Goal: Information Seeking & Learning: Learn about a topic

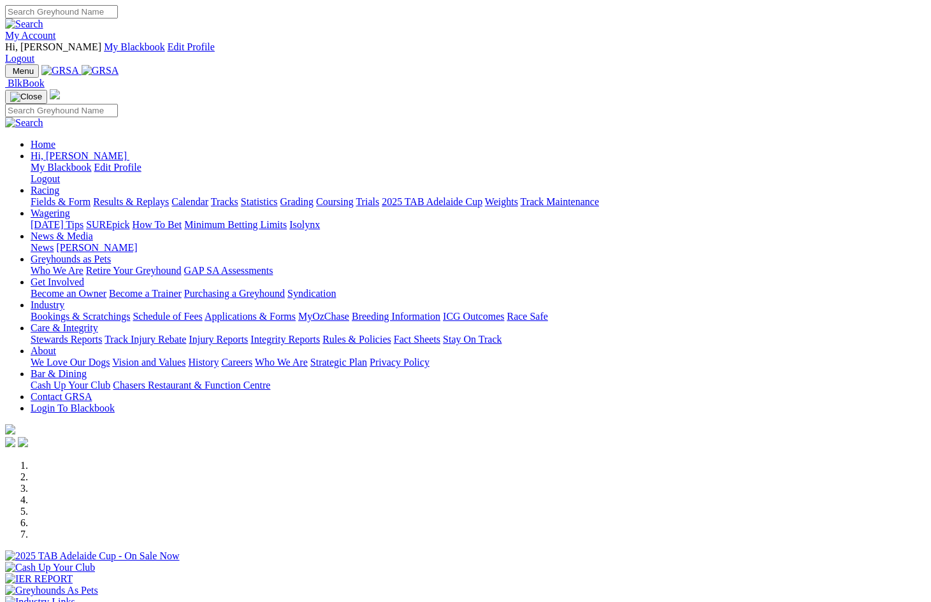
click at [118, 13] on input "Search" at bounding box center [61, 11] width 113 height 13
type input "reel infrared"
click at [43, 18] on img at bounding box center [24, 23] width 38 height 11
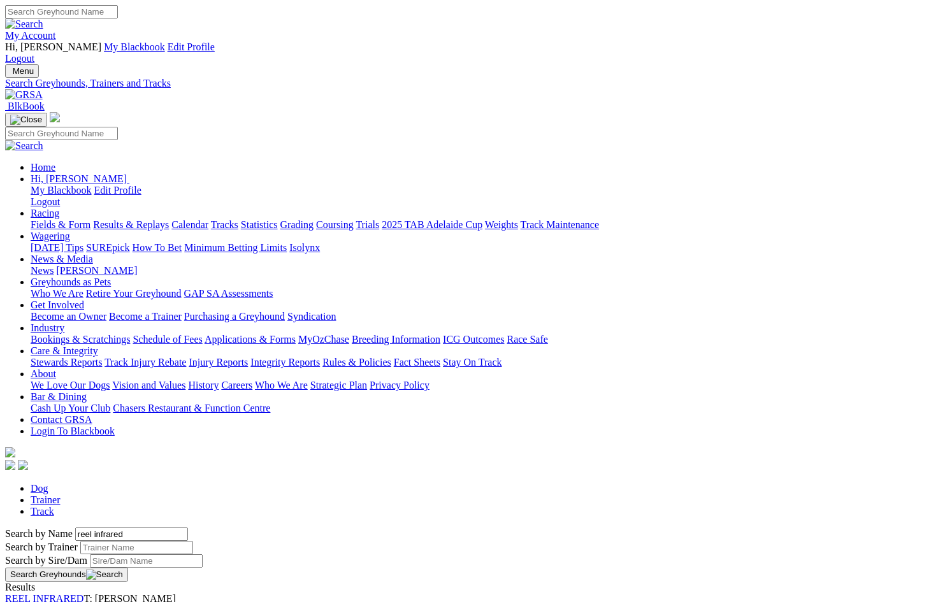
click at [128, 568] on button "Search Greyhounds" at bounding box center [66, 575] width 123 height 14
click at [83, 593] on link "REEL INFRARED" at bounding box center [44, 598] width 78 height 11
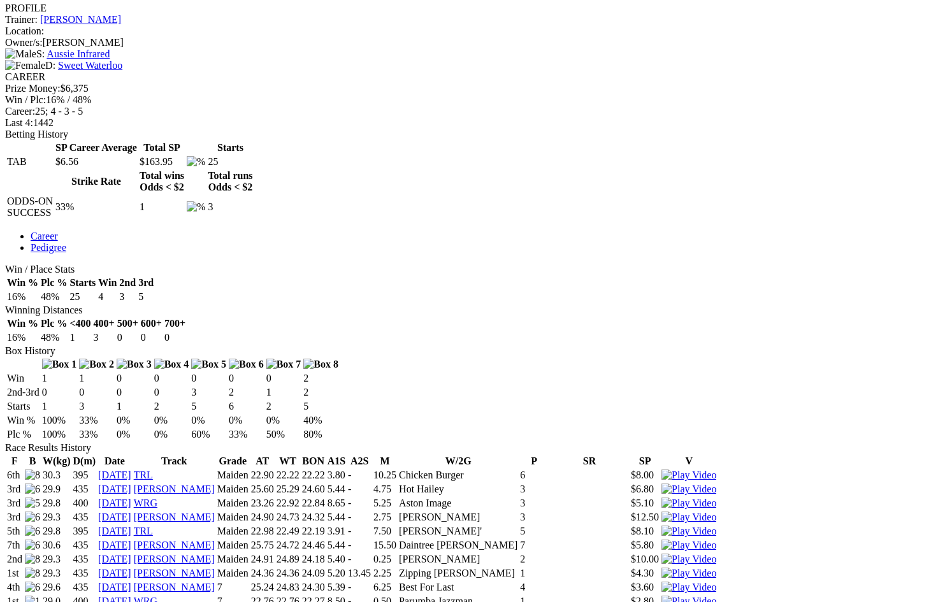
scroll to position [604, 0]
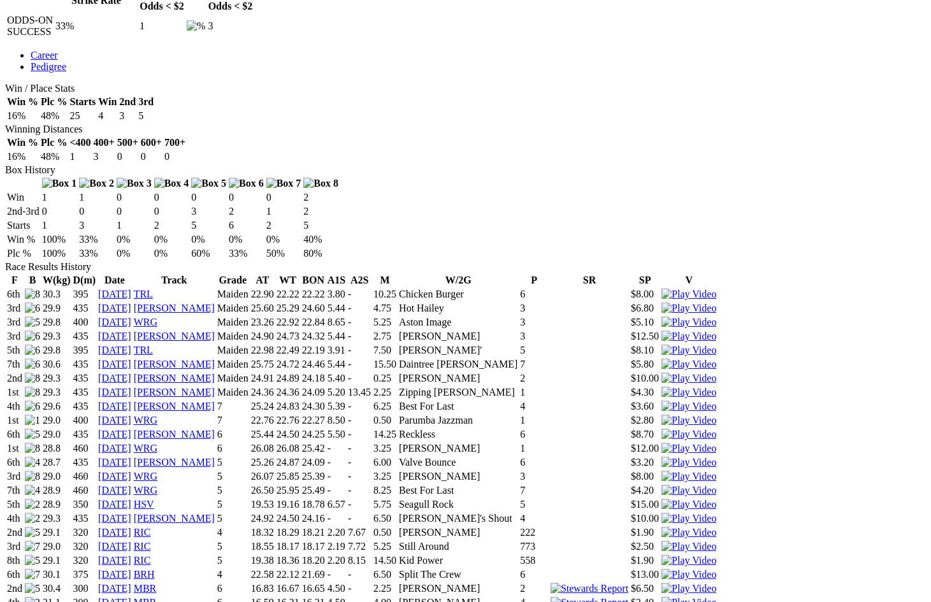
scroll to position [742, 0]
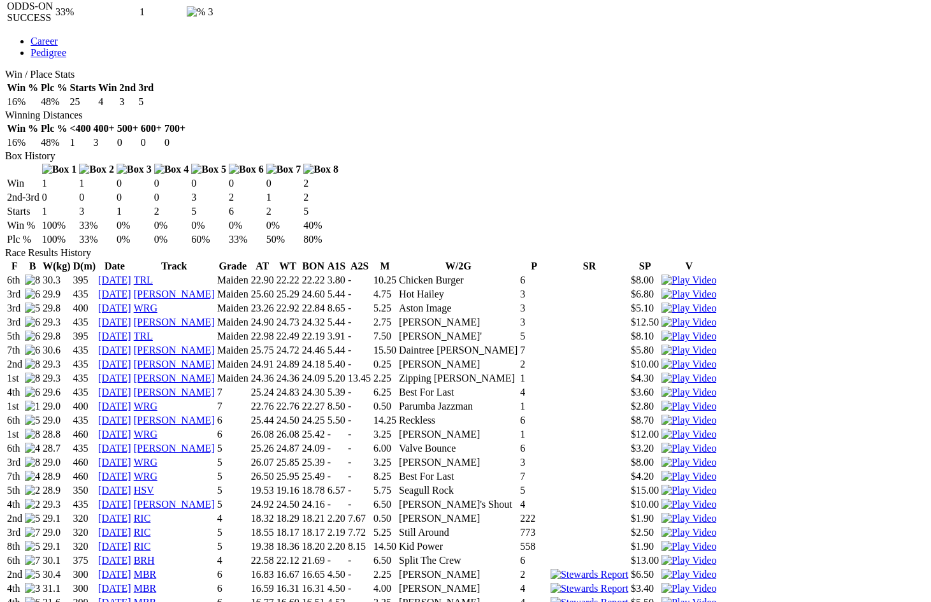
click at [661, 597] on img at bounding box center [688, 602] width 55 height 11
